Goal: Check status: Check status

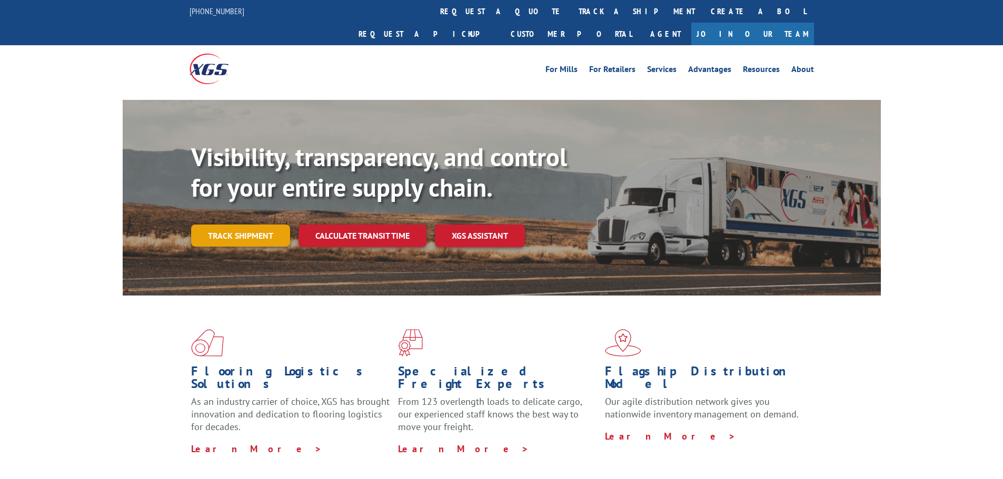
click at [265, 225] on link "Track shipment" at bounding box center [240, 236] width 99 height 22
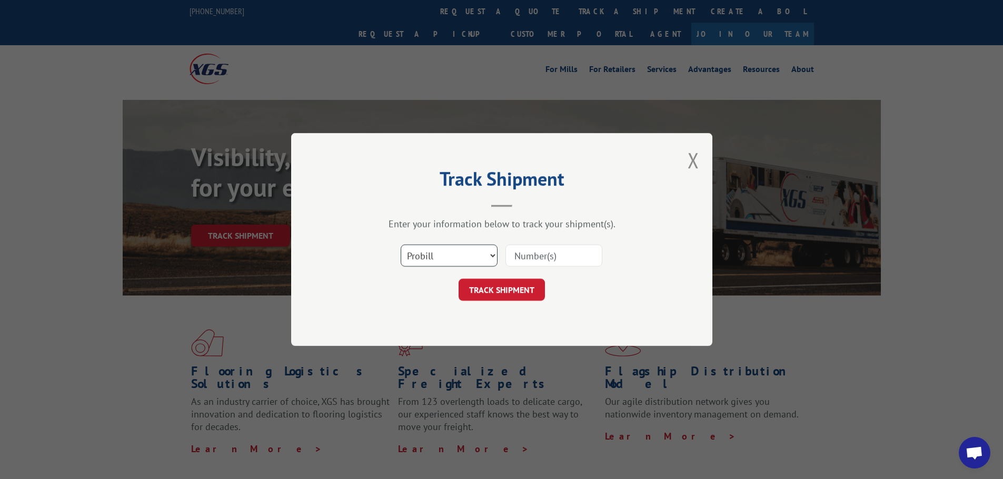
click at [443, 251] on select "Select category... Probill BOL PO" at bounding box center [448, 256] width 97 height 22
select select "po"
click at [400, 245] on select "Select category... Probill BOL PO" at bounding box center [448, 256] width 97 height 22
click at [563, 248] on input at bounding box center [553, 256] width 97 height 22
paste input "21736477"
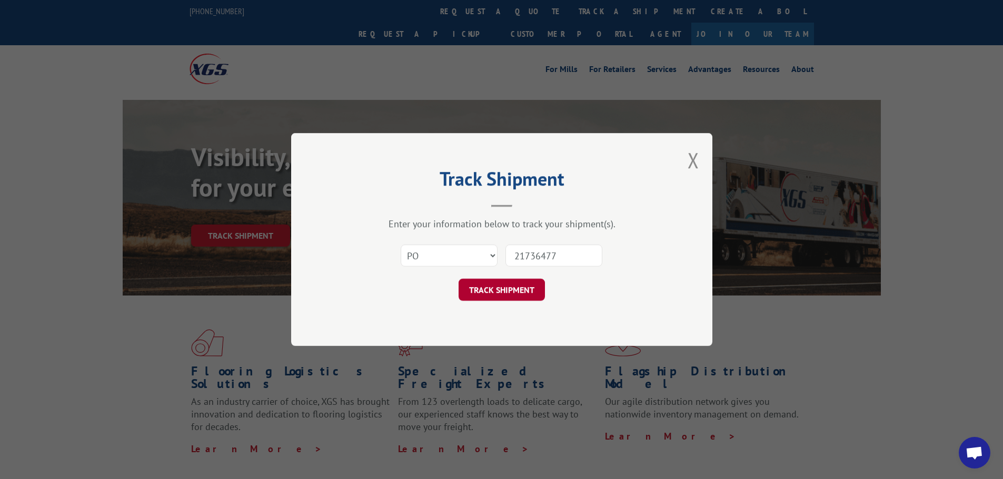
type input "21736477"
click at [521, 288] on button "TRACK SHIPMENT" at bounding box center [501, 290] width 86 height 22
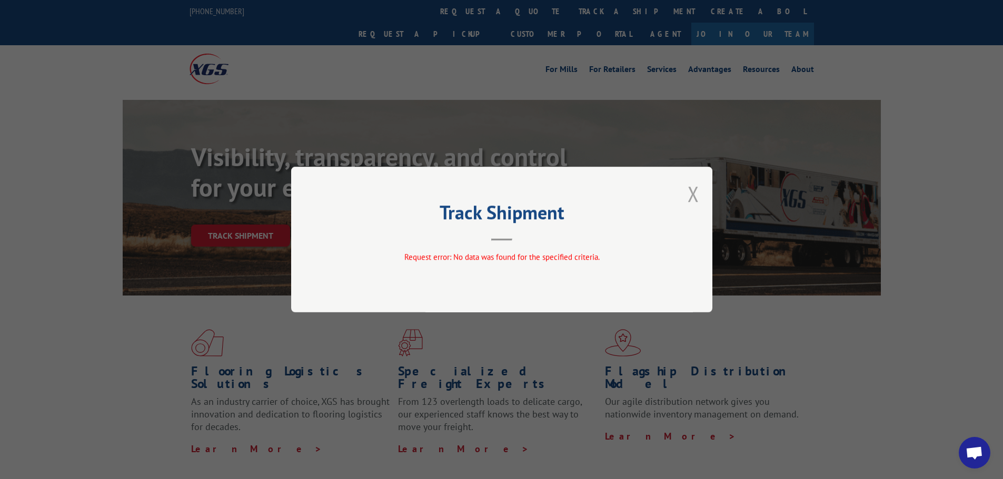
click at [696, 194] on button "Close modal" at bounding box center [693, 194] width 12 height 28
